Goal: Find specific page/section: Find specific page/section

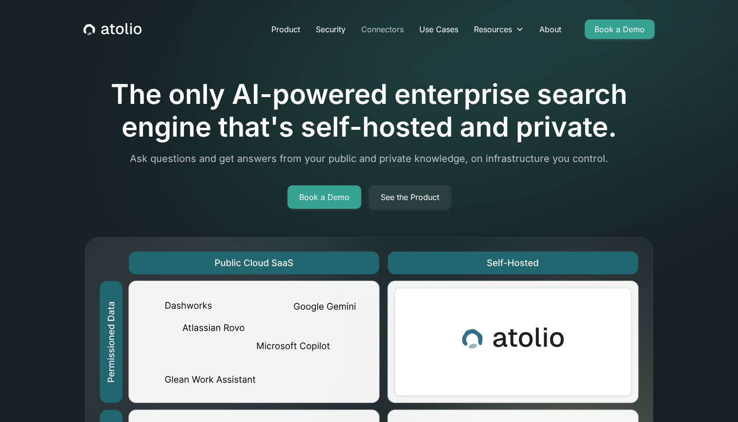
click at [379, 31] on link "Connectors" at bounding box center [382, 30] width 58 height 20
click at [376, 31] on link "Connectors" at bounding box center [382, 30] width 58 height 20
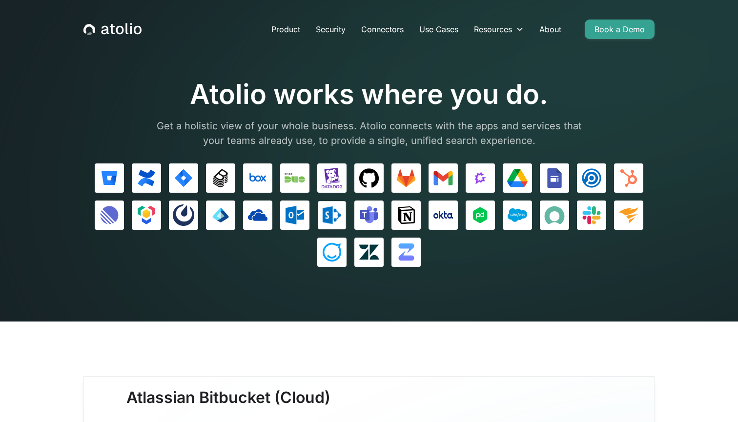
click at [331, 218] on img at bounding box center [332, 215] width 21 height 21
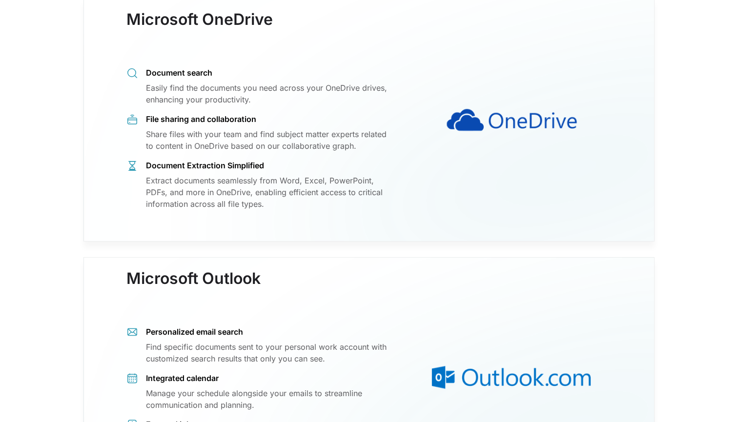
scroll to position [5710, 0]
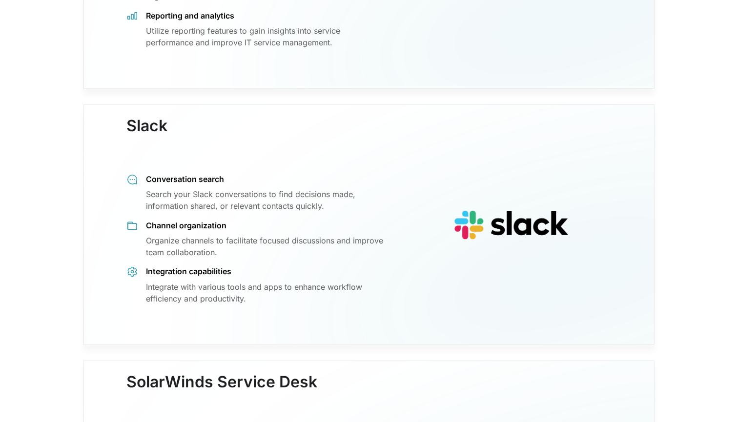
scroll to position [7606, 0]
